Goal: Task Accomplishment & Management: Use online tool/utility

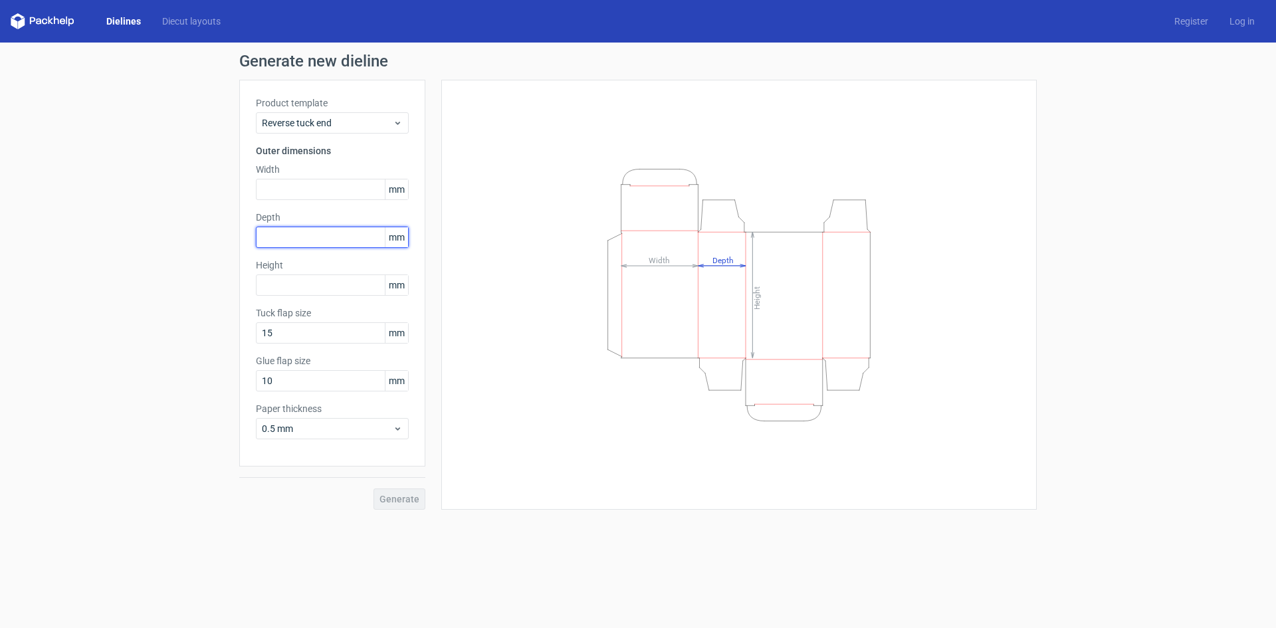
click at [272, 236] on input "text" at bounding box center [332, 237] width 153 height 21
click at [303, 119] on span "Reverse tuck end" at bounding box center [327, 122] width 131 height 13
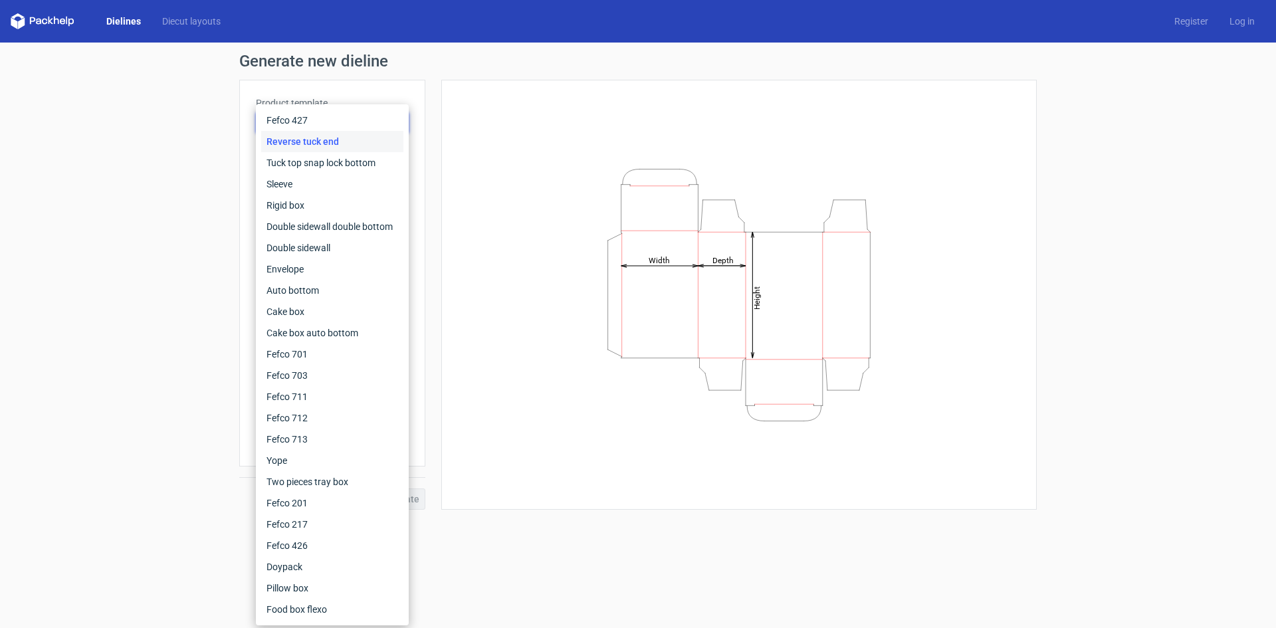
drag, startPoint x: 92, startPoint y: 327, endPoint x: 117, endPoint y: 325, distance: 24.7
click at [92, 332] on div "Generate new dieline Product template Reverse tuck end Outer dimensions Width m…" at bounding box center [638, 282] width 1276 height 478
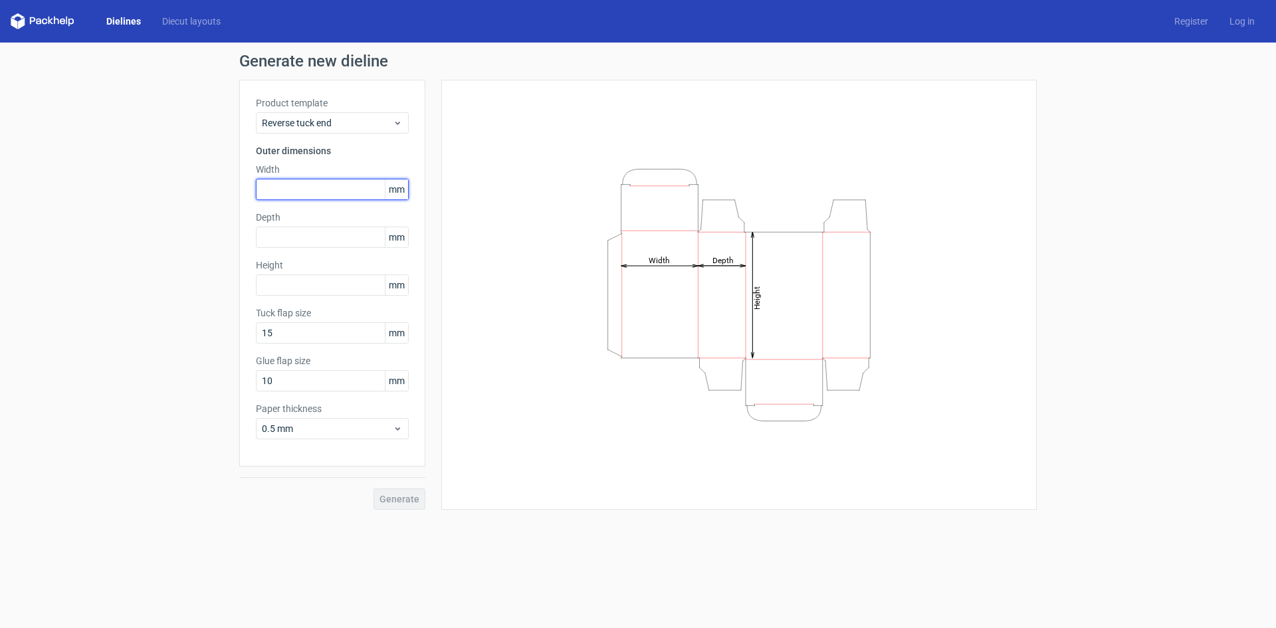
click at [344, 189] on input "text" at bounding box center [332, 189] width 153 height 21
type input "125"
click at [334, 222] on label "Depth" at bounding box center [332, 217] width 153 height 13
click at [326, 233] on input "text" at bounding box center [332, 237] width 153 height 21
type input "25"
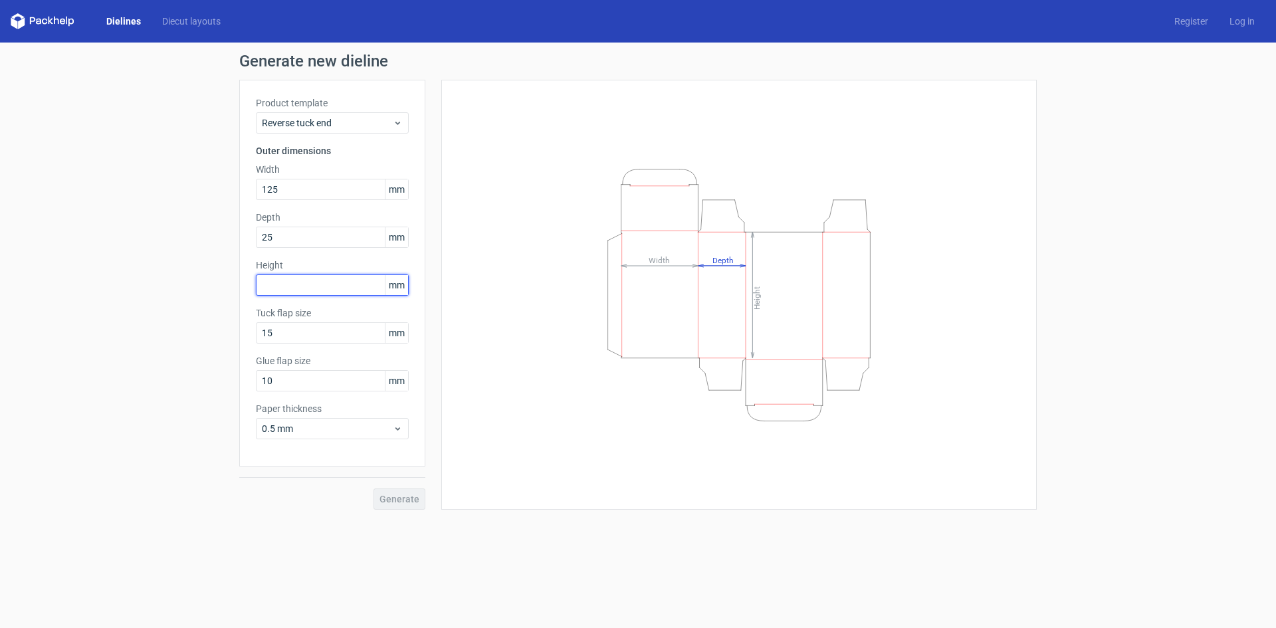
click at [288, 280] on input "text" at bounding box center [332, 284] width 153 height 21
click at [373, 488] on button "Generate" at bounding box center [399, 498] width 52 height 21
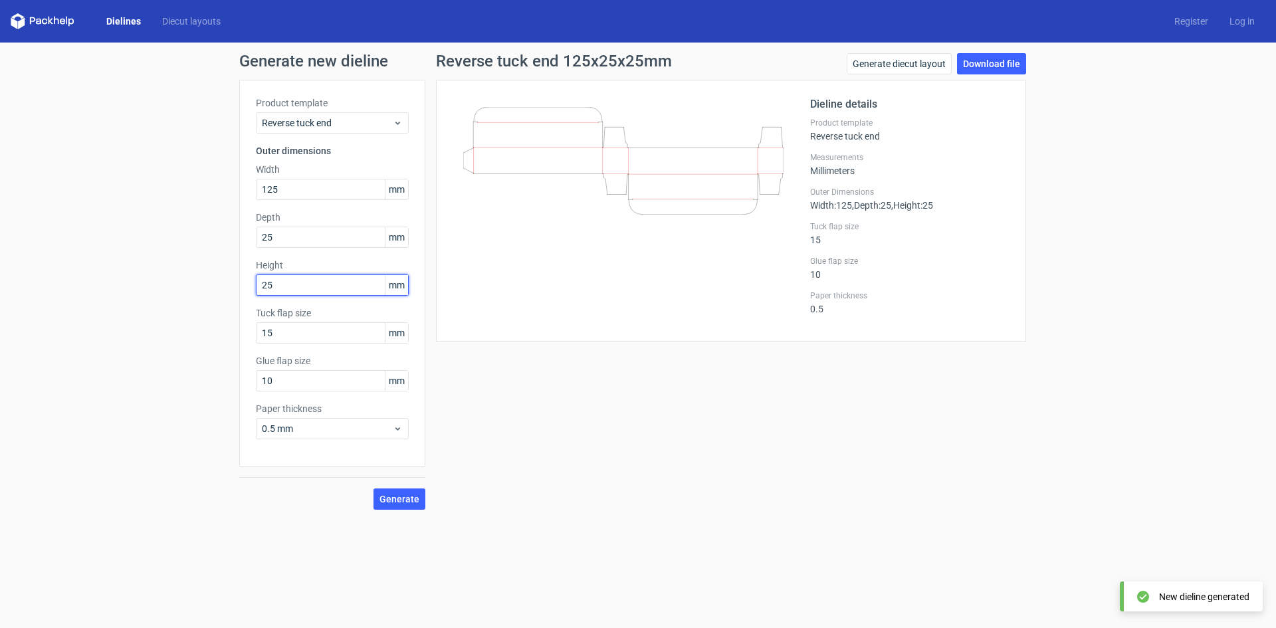
drag, startPoint x: 282, startPoint y: 289, endPoint x: 239, endPoint y: 287, distance: 43.2
click at [239, 287] on div "Generate new dieline Product template Reverse tuck end Outer dimensions Width 1…" at bounding box center [638, 282] width 1276 height 478
type input "200"
click at [415, 499] on span "Generate" at bounding box center [399, 498] width 40 height 9
click at [1011, 66] on link "Download file" at bounding box center [991, 63] width 69 height 21
